Goal: Find specific page/section: Find specific page/section

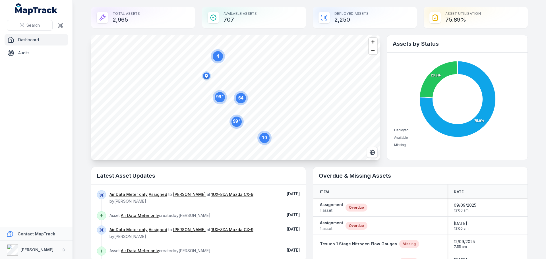
click at [45, 39] on link "Dashboard" at bounding box center [36, 39] width 63 height 11
click at [60, 21] on button at bounding box center [60, 25] width 11 height 11
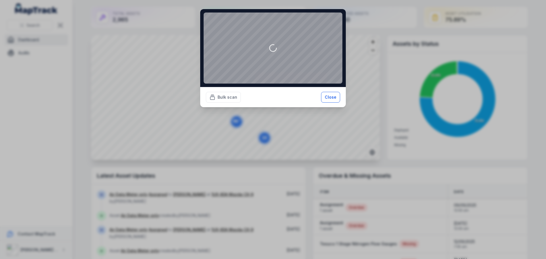
click at [329, 96] on button "Close" at bounding box center [330, 97] width 19 height 11
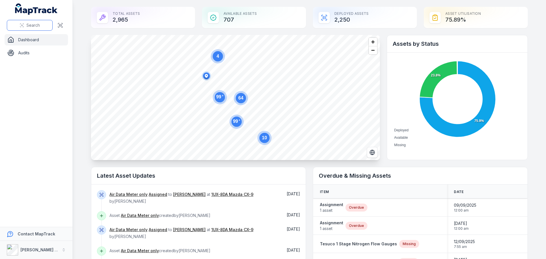
click at [23, 23] on icon at bounding box center [22, 25] width 5 height 5
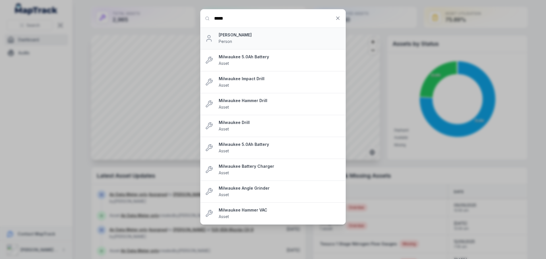
type input "*****"
click at [266, 41] on div "[PERSON_NAME] Person" at bounding box center [280, 38] width 122 height 13
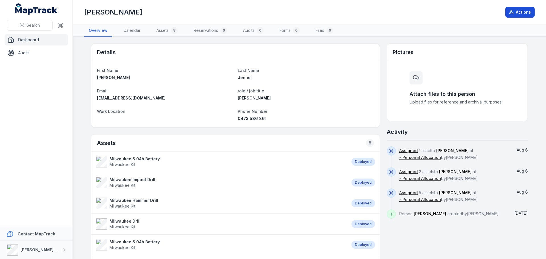
click at [514, 11] on icon at bounding box center [511, 12] width 5 height 5
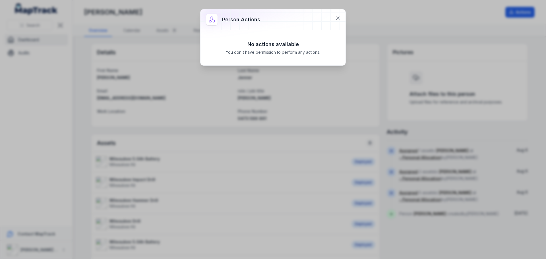
click at [333, 22] on div at bounding box center [273, 19] width 145 height 20
click at [340, 17] on icon at bounding box center [338, 18] width 6 height 6
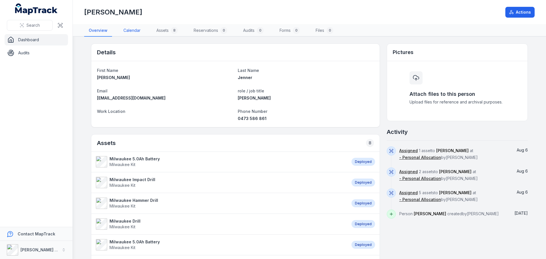
click at [137, 30] on link "Calendar" at bounding box center [132, 31] width 26 height 12
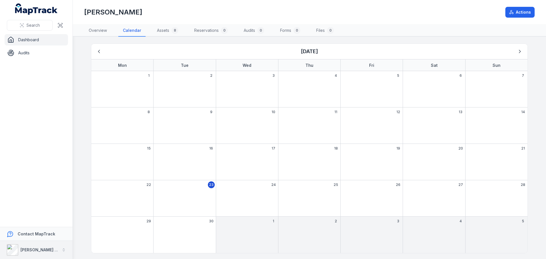
click at [30, 246] on div "[PERSON_NAME] Air" at bounding box center [33, 249] width 53 height 11
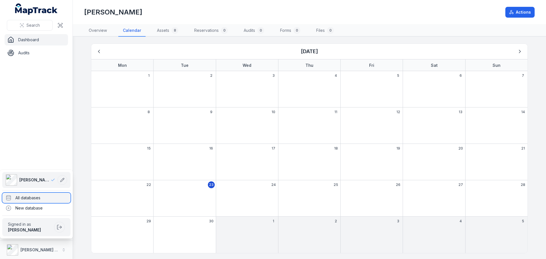
click at [32, 199] on div "All databases" at bounding box center [36, 198] width 68 height 10
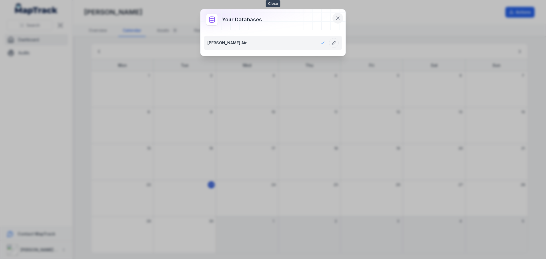
click at [335, 17] on icon at bounding box center [338, 18] width 6 height 6
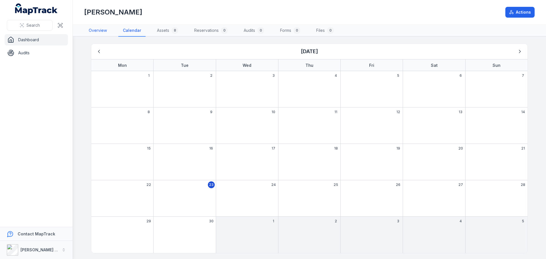
click at [97, 29] on link "Overview" at bounding box center [97, 31] width 27 height 12
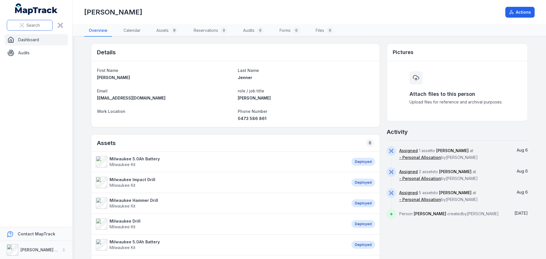
click at [29, 27] on span "Search" at bounding box center [32, 25] width 13 height 6
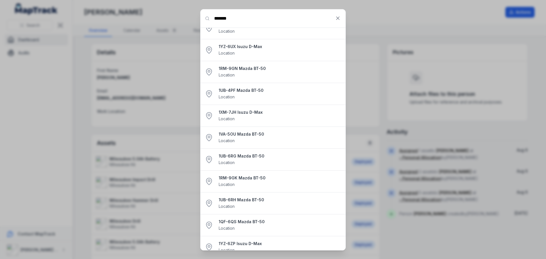
scroll to position [215, 0]
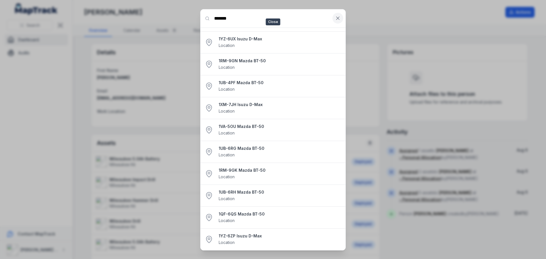
type input "*******"
click at [339, 18] on icon at bounding box center [338, 18] width 3 height 3
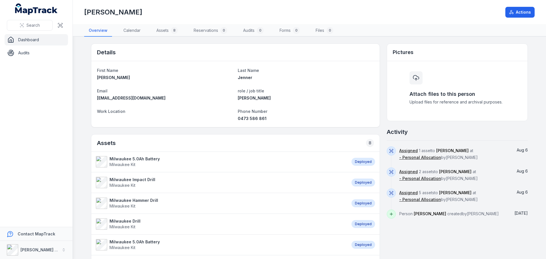
click at [43, 9] on icon "MapTrack" at bounding box center [39, 11] width 35 height 8
